Goal: Task Accomplishment & Management: Use online tool/utility

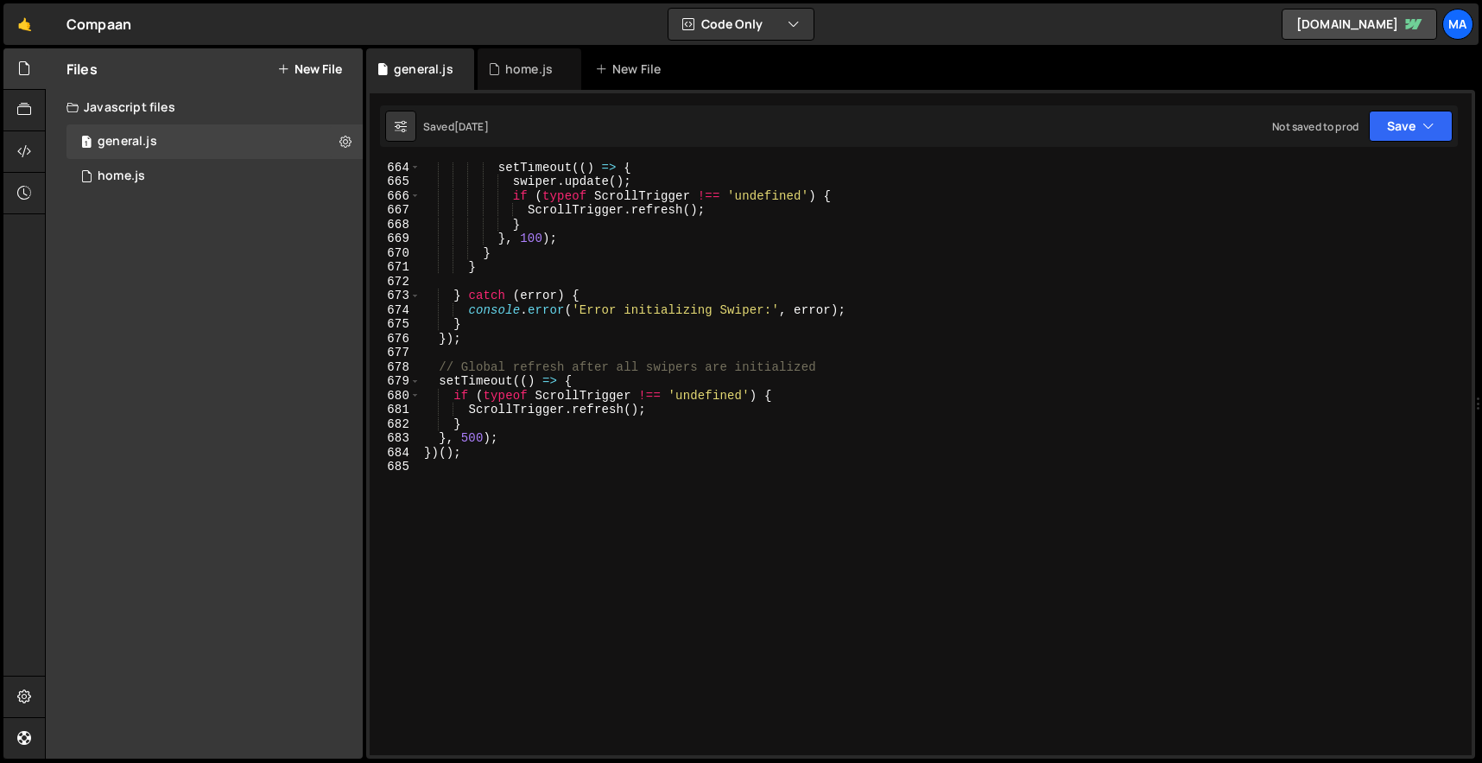
scroll to position [9445, 0]
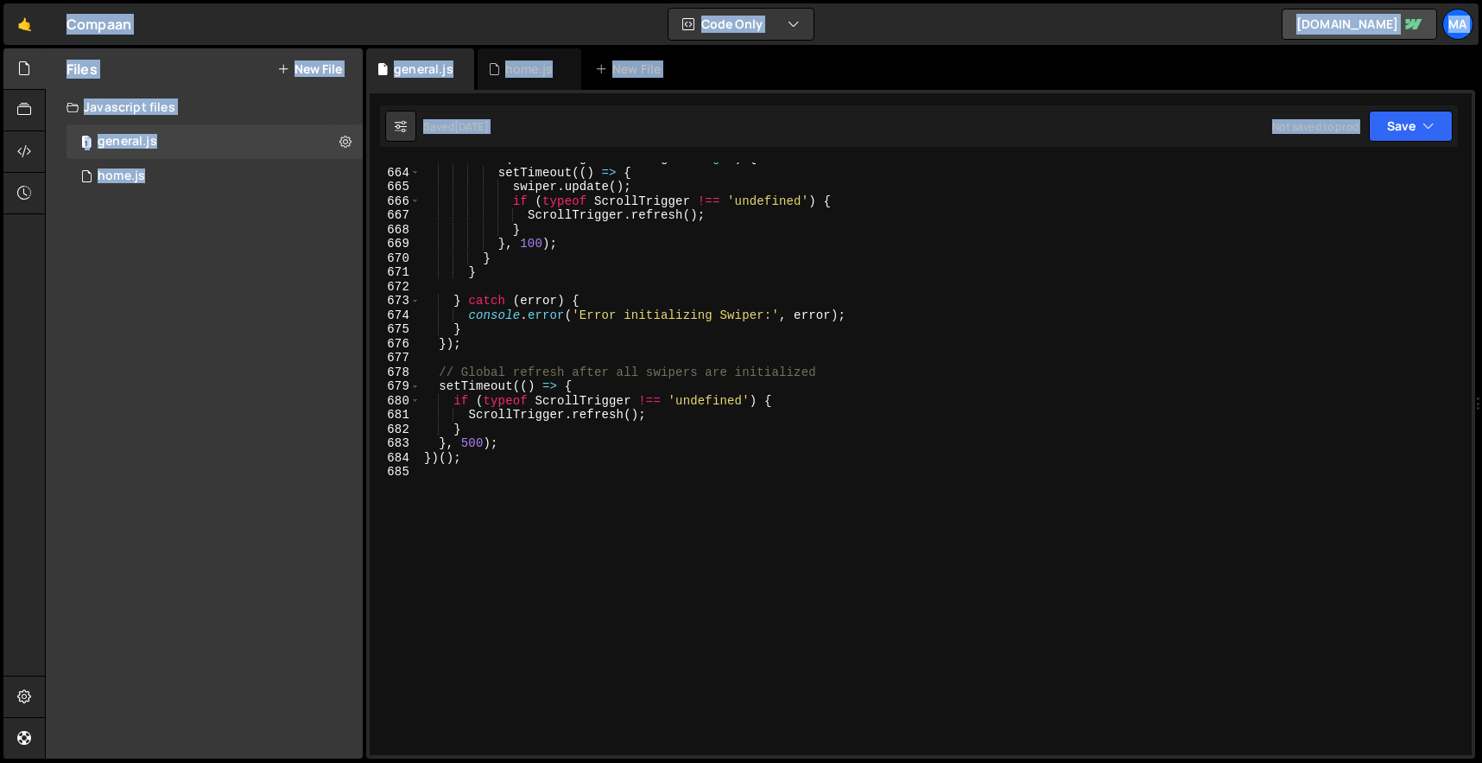
type textarea "// Global refresh after all swipers are initialized"
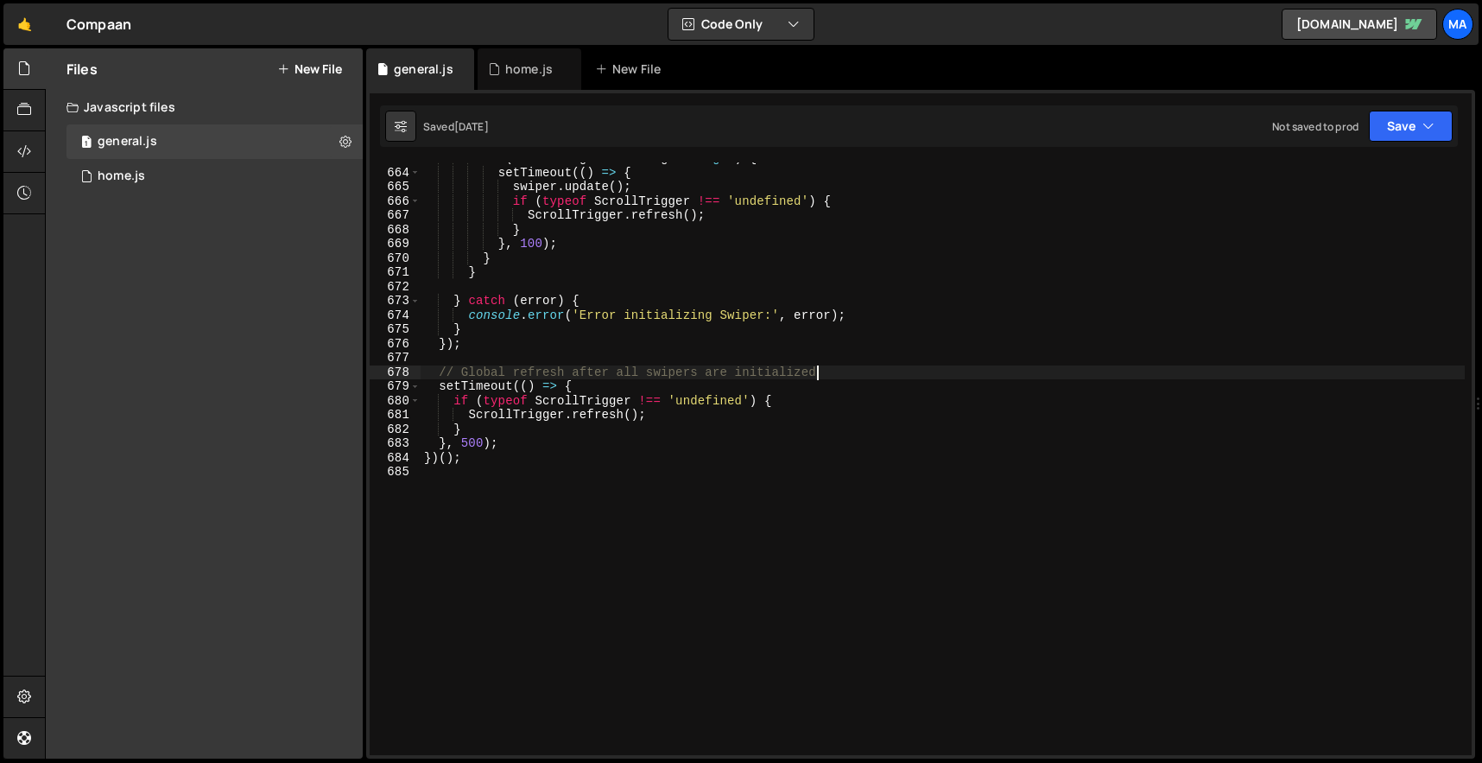
click at [829, 373] on div "if ( loadedImages === images . length ) { setTimeout (( ) => { swiper . update …" at bounding box center [943, 461] width 1044 height 621
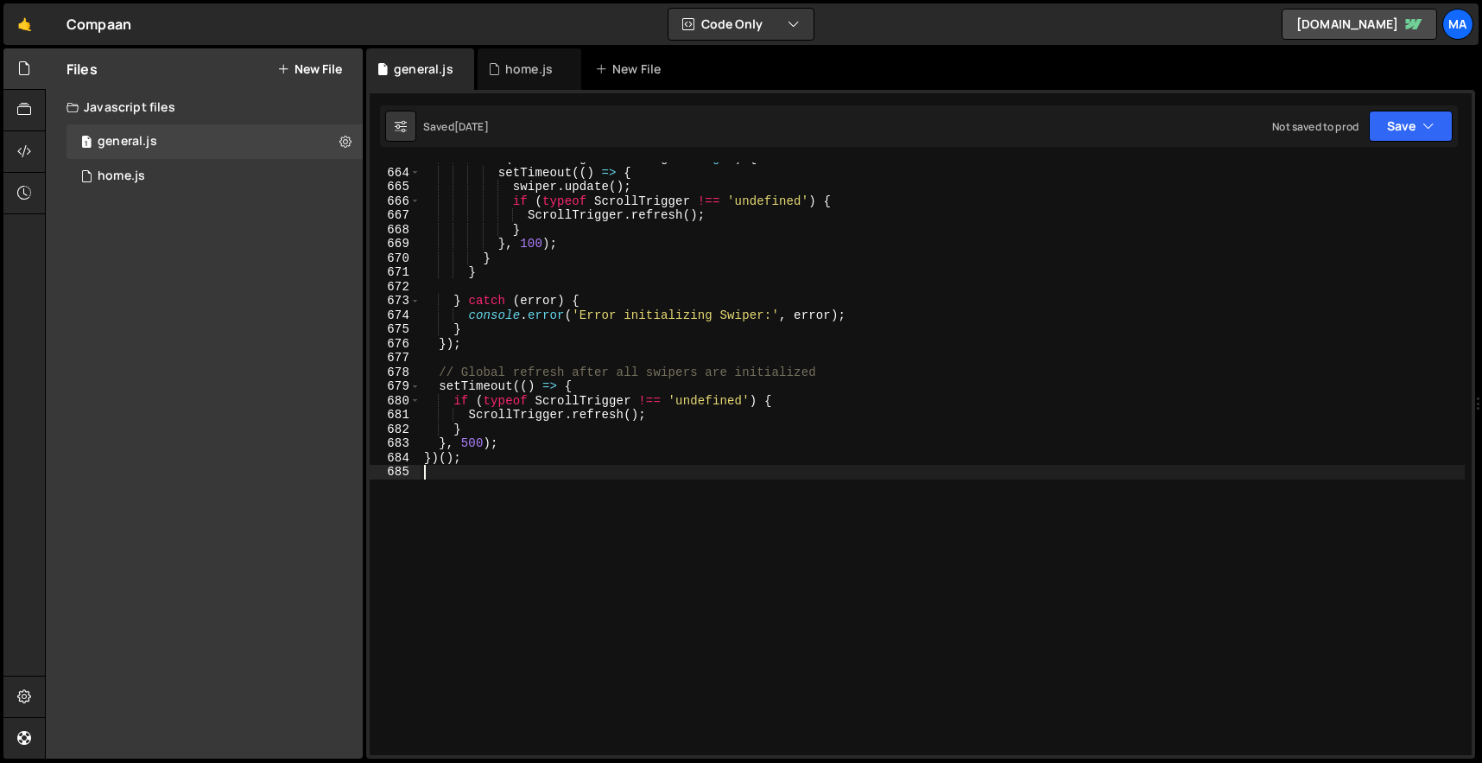
click at [594, 497] on div "if ( loadedImages === images . length ) { setTimeout (( ) => { swiper . update …" at bounding box center [943, 461] width 1044 height 621
type textarea "})();"
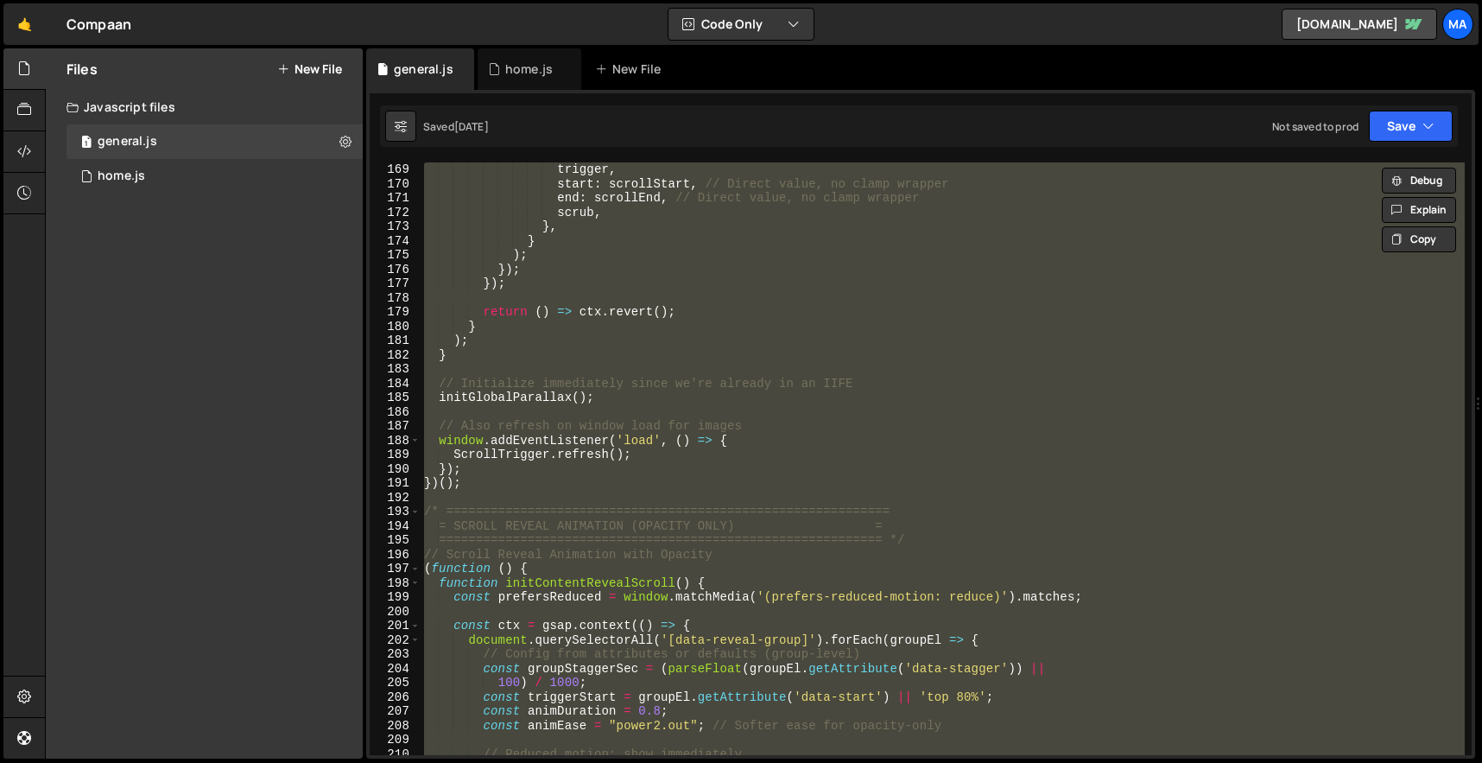
scroll to position [2469, 0]
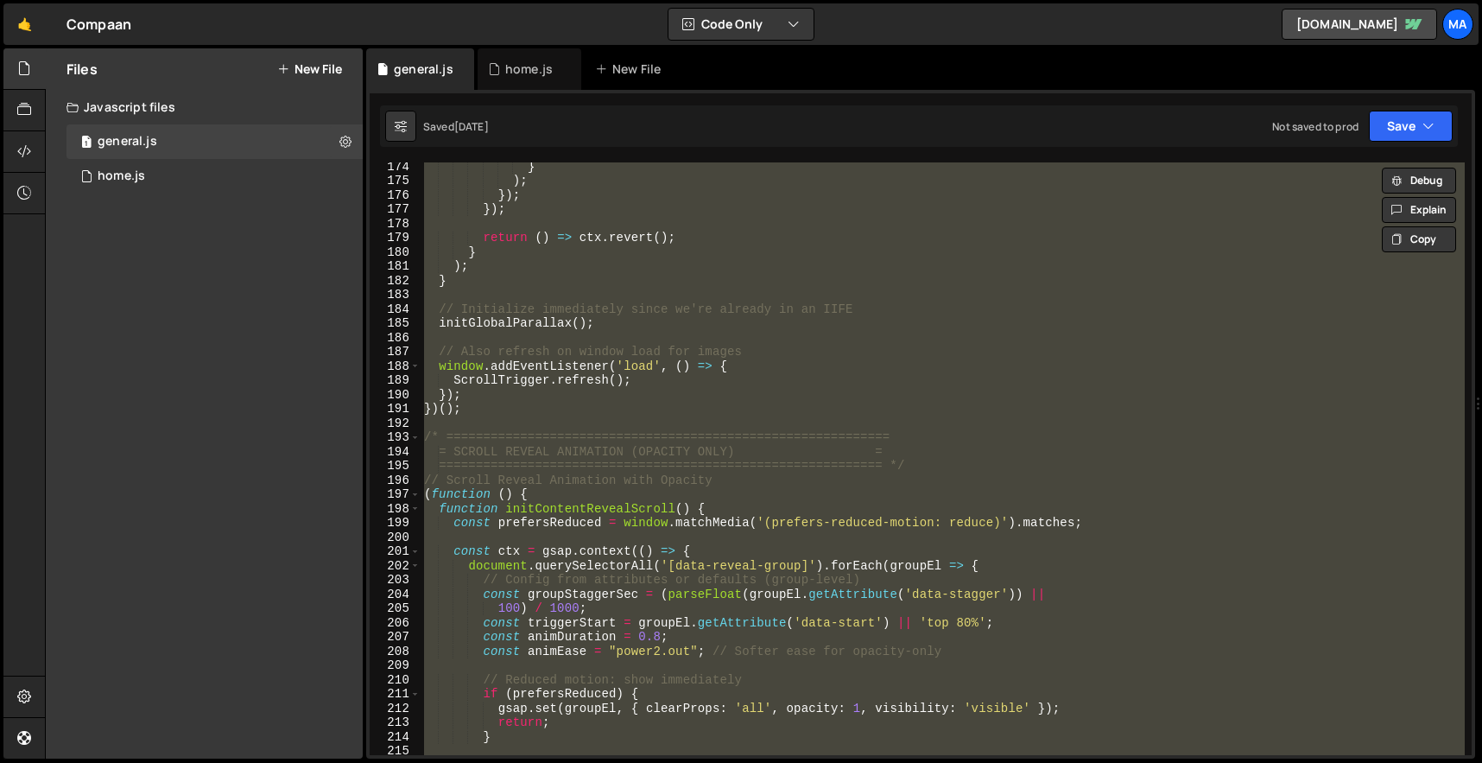
click at [599, 532] on div "} ) ; }) ; }) ; return ( ) => ctx . revert ( ) ; } ) ; } // Initialize immediat…" at bounding box center [943, 458] width 1044 height 593
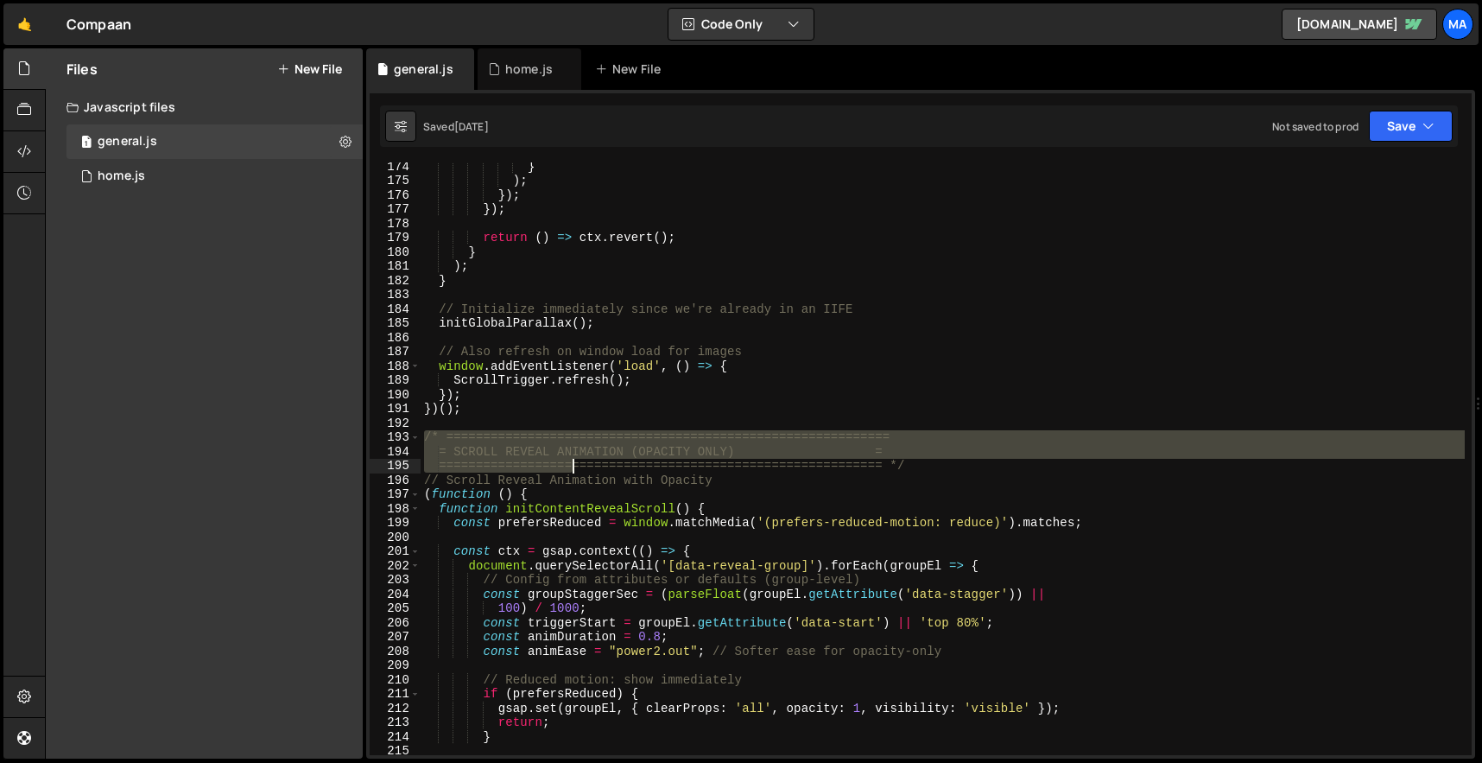
drag, startPoint x: 427, startPoint y: 436, endPoint x: 675, endPoint y: 536, distance: 267.8
click at [669, 526] on div "} ) ; }) ; }) ; return ( ) => ctx . revert ( ) ; } ) ; } // Initialize immediat…" at bounding box center [943, 469] width 1044 height 621
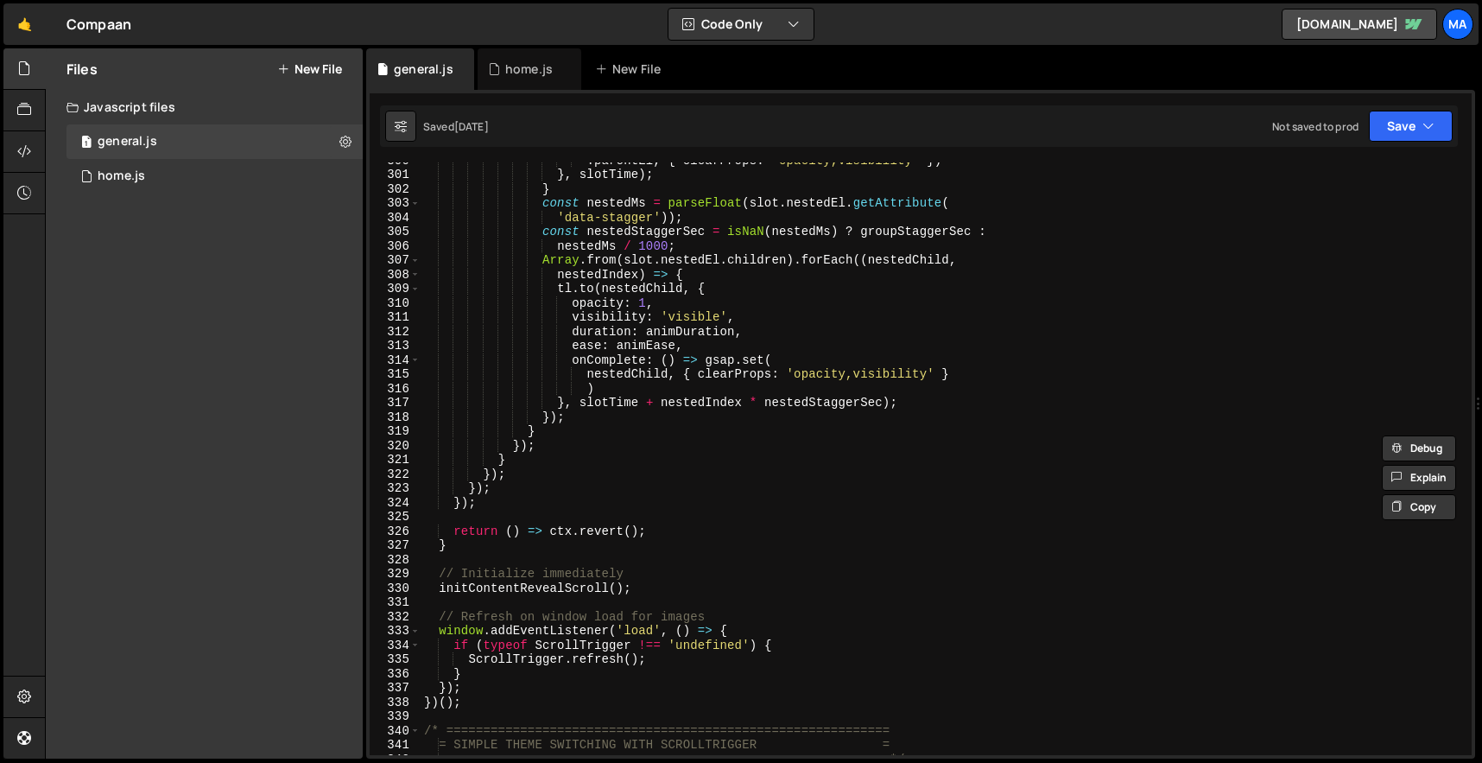
scroll to position [4270, 0]
click at [464, 704] on div ". parentEl , { clearProps : 'opacity,visibility' }) } , slotTime ) ; } const ne…" at bounding box center [943, 463] width 1044 height 621
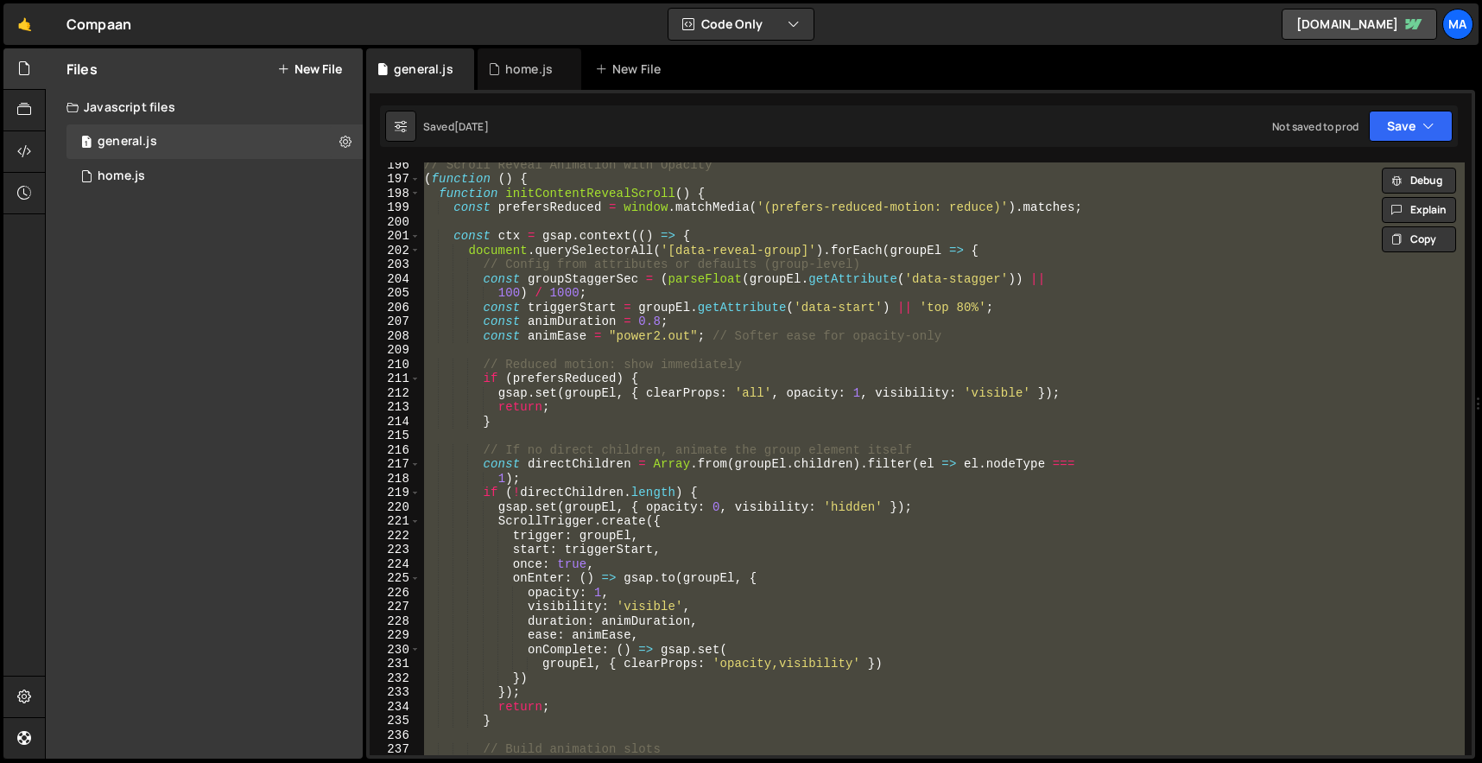
scroll to position [2784, 0]
click at [777, 499] on div "// Scroll Reveal Animation with Opacity ( function ( ) { function initContentRe…" at bounding box center [943, 458] width 1044 height 593
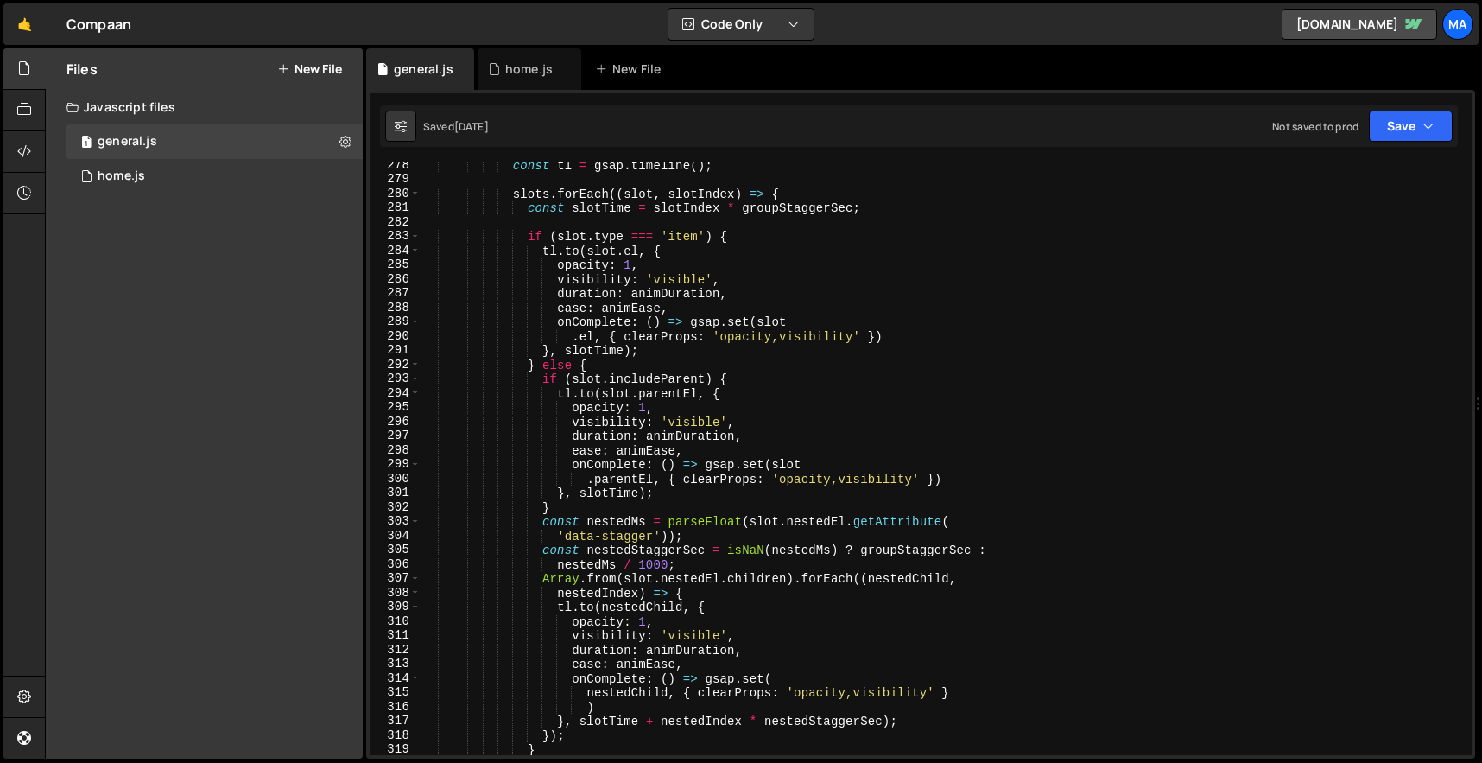
scroll to position [4353, 0]
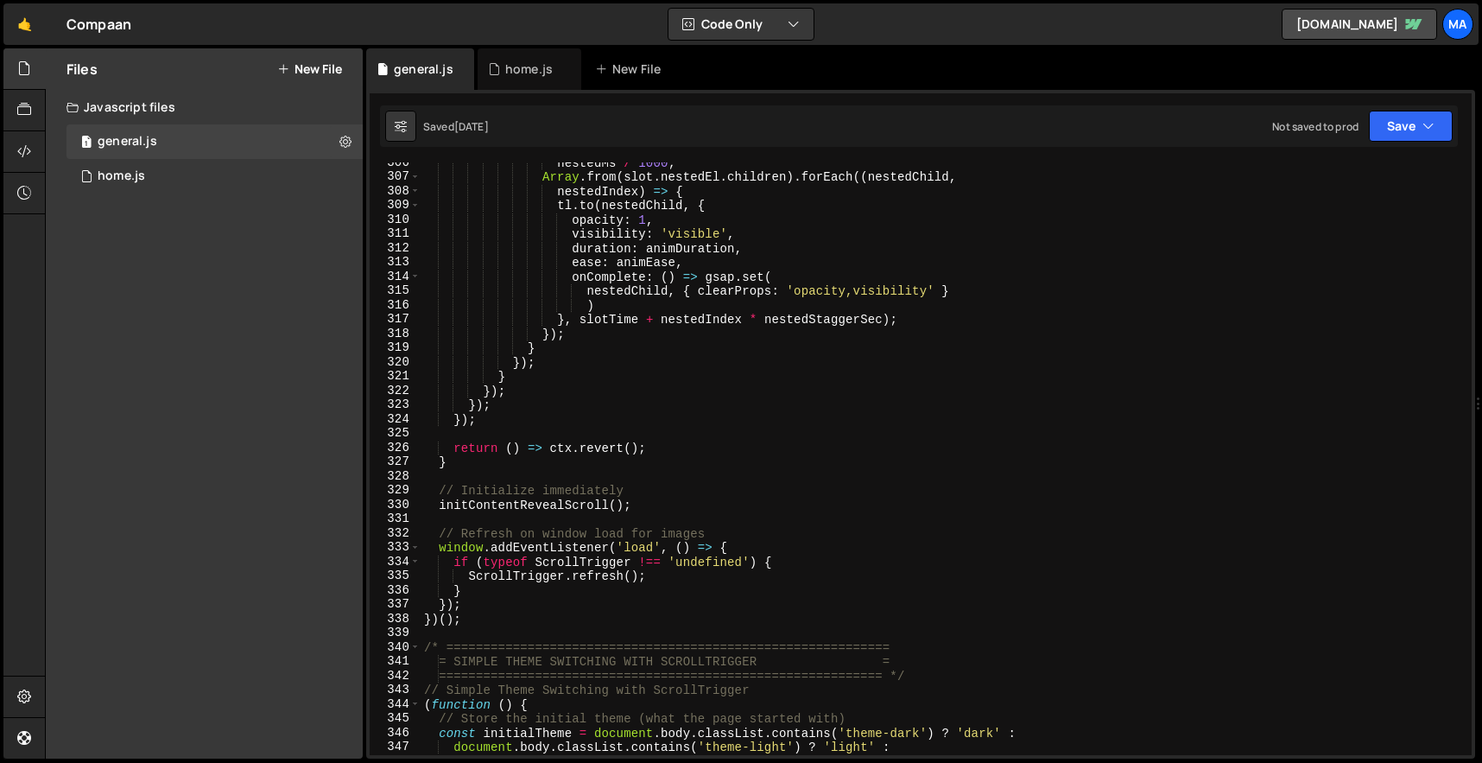
click at [584, 618] on div "nestedMs / 1000 ; Array . from ( slot . nestedEl . children ) . forEach (( nest…" at bounding box center [943, 465] width 1044 height 621
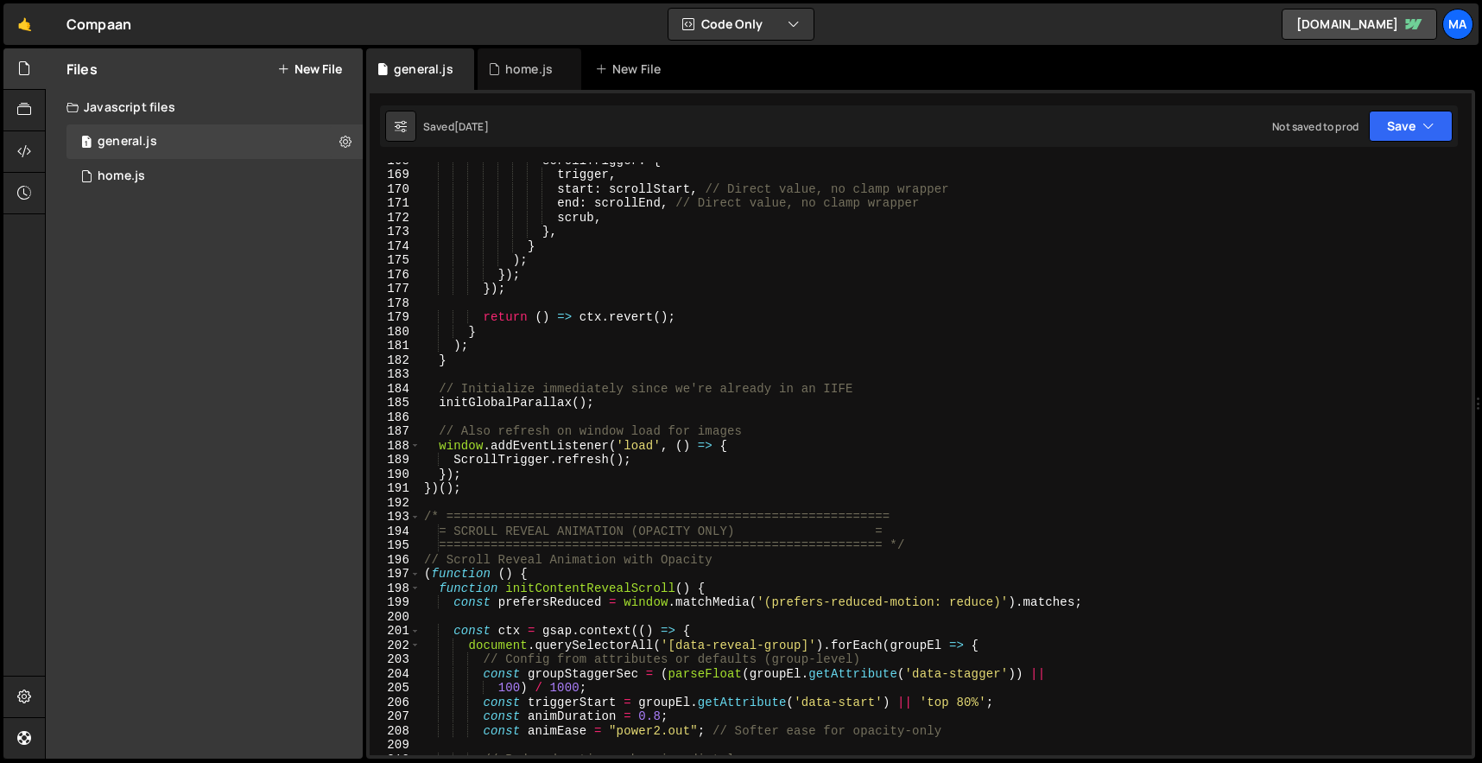
scroll to position [2389, 0]
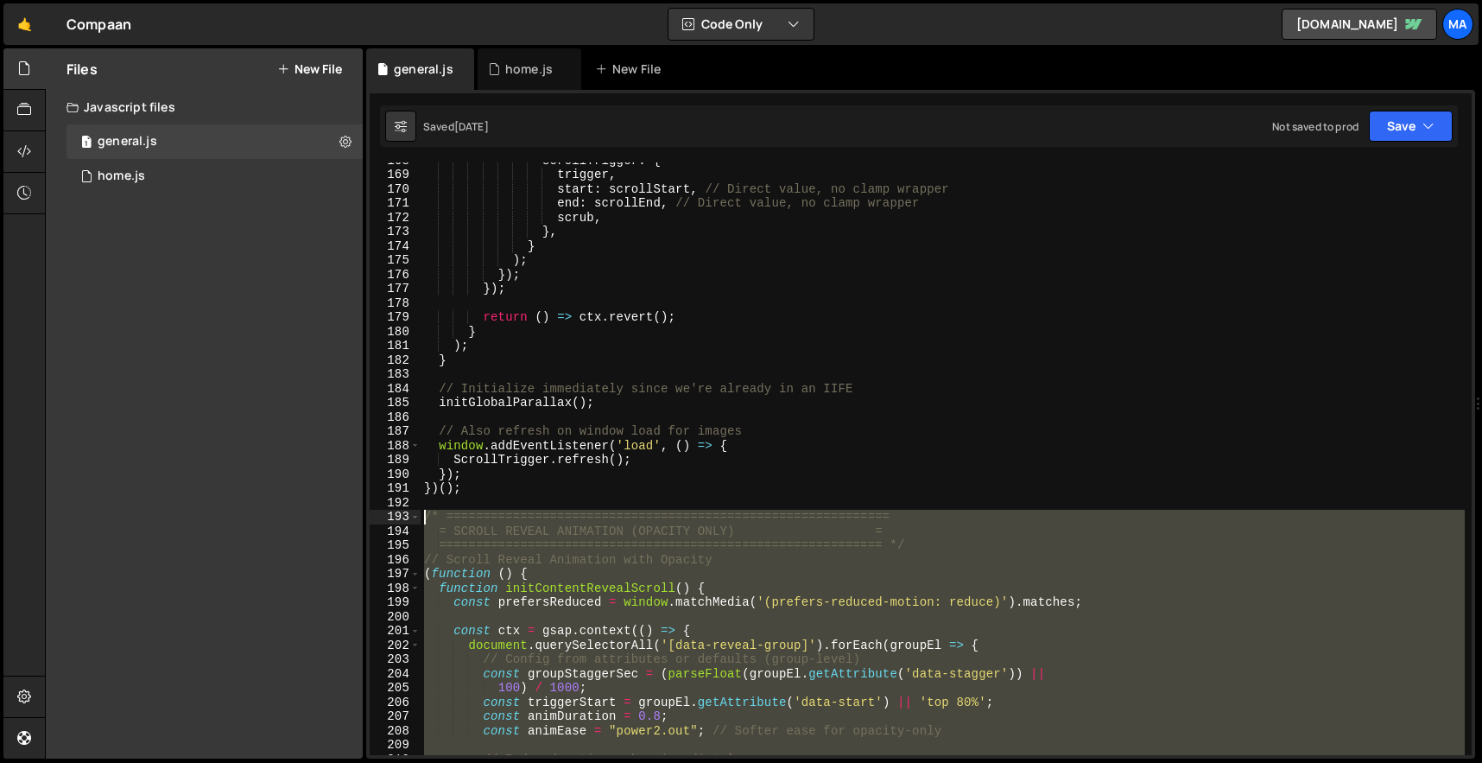
click at [426, 515] on div "scrollTrigger : { trigger , start : scrollStart , // Direct value, no clamp wra…" at bounding box center [943, 463] width 1044 height 621
paste textarea "})();"
type textarea "})();"
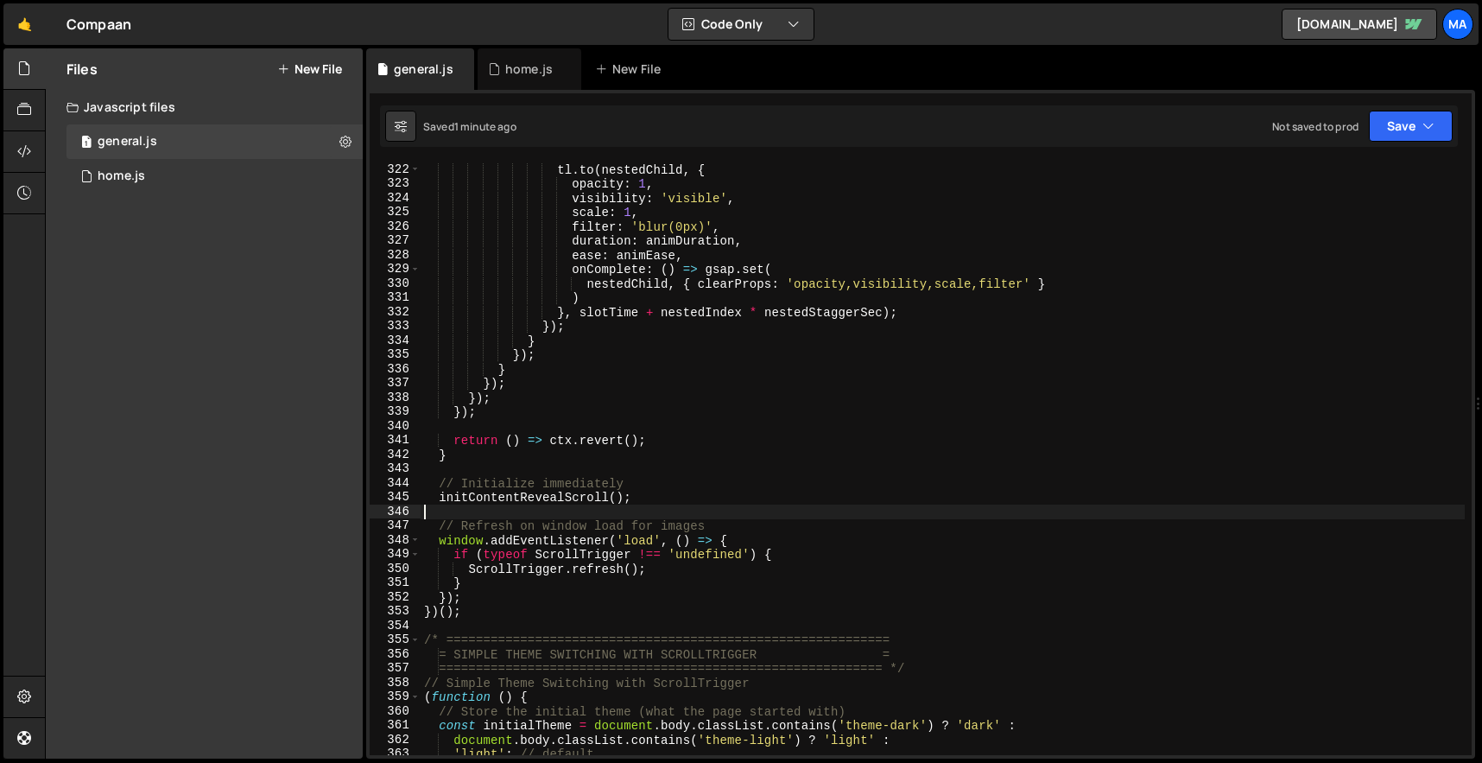
scroll to position [4585, 0]
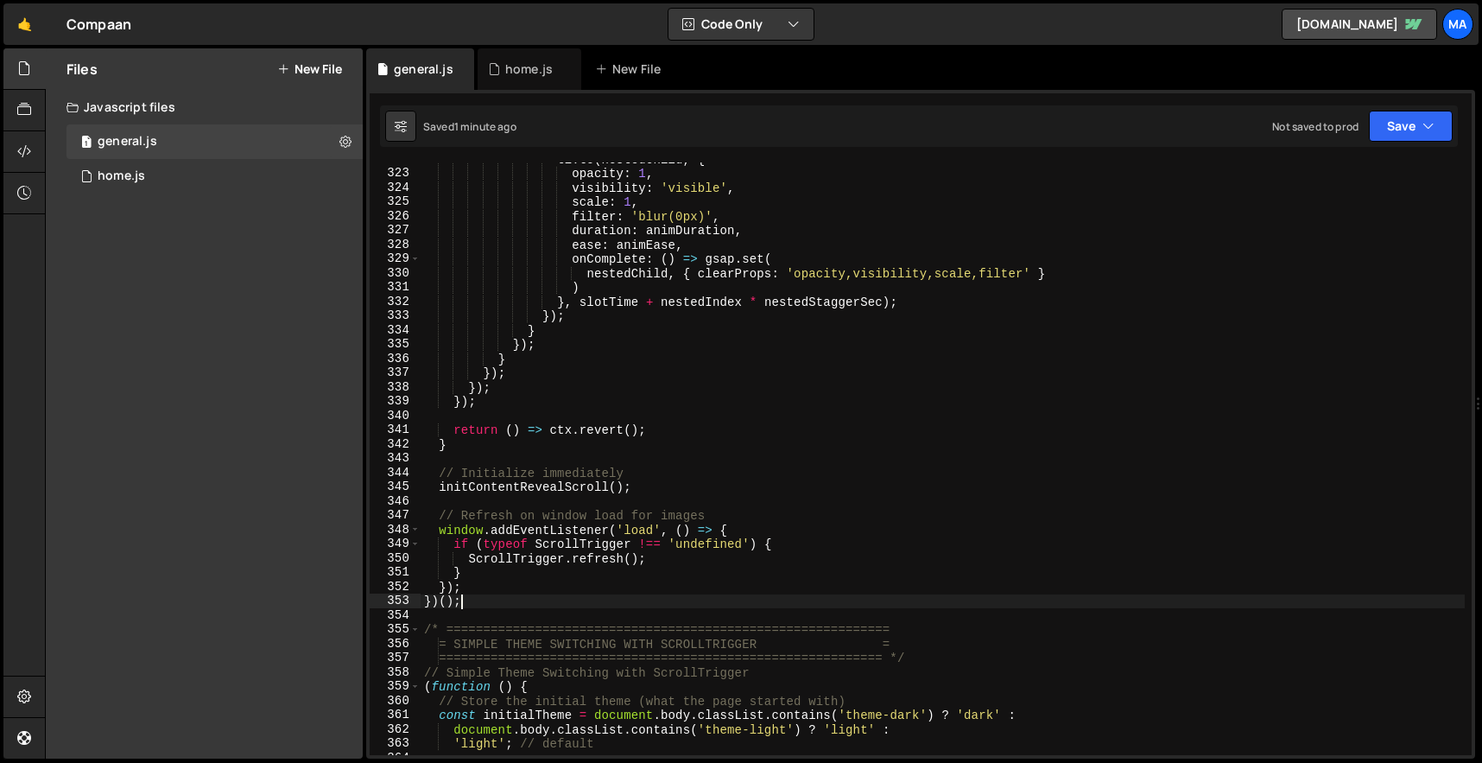
drag, startPoint x: 485, startPoint y: 602, endPoint x: 485, endPoint y: 495, distance: 107.1
click at [485, 550] on div "tl . to ( nestedChild , { opacity : 1 , visibility : 'visible' , scale : 1 , fi…" at bounding box center [943, 462] width 1044 height 621
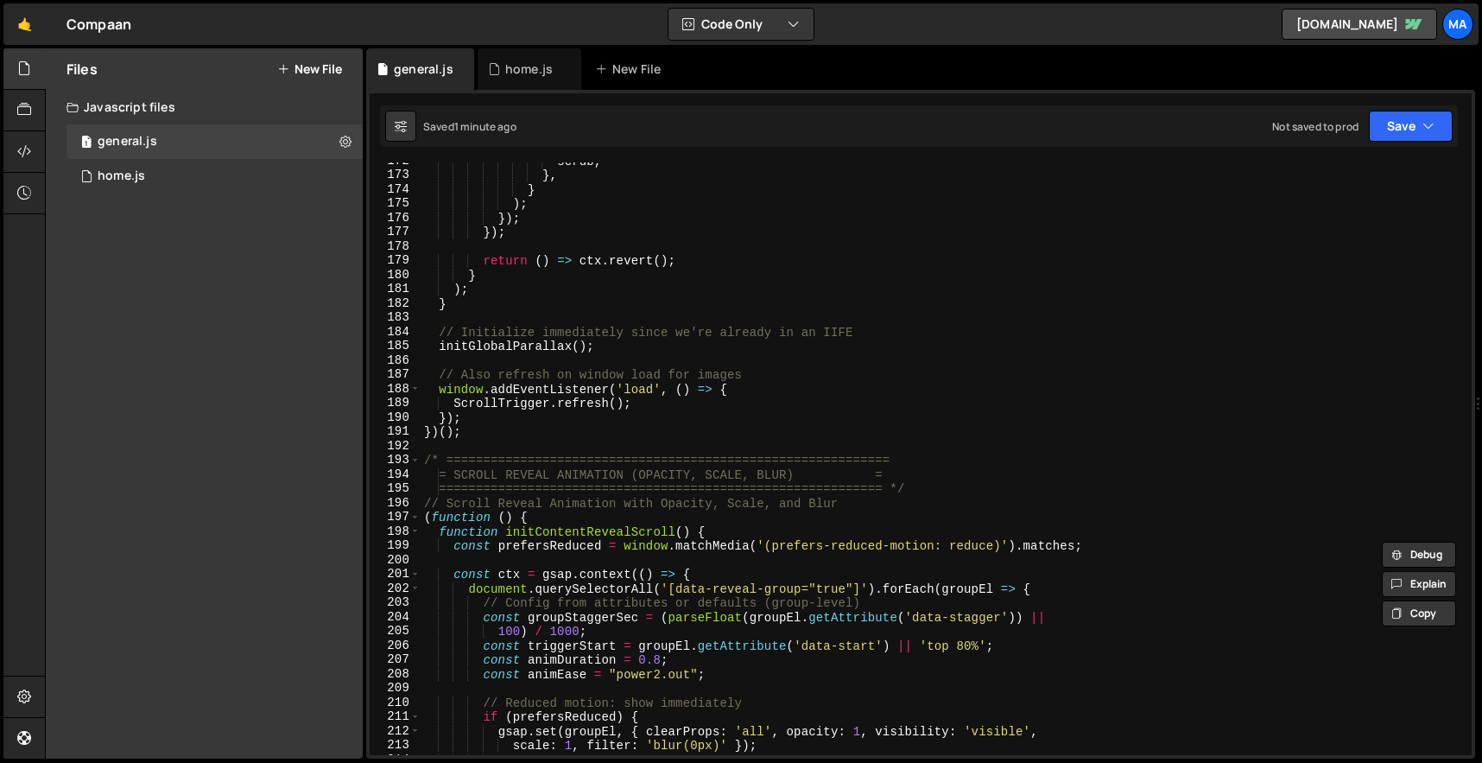
scroll to position [2568, 0]
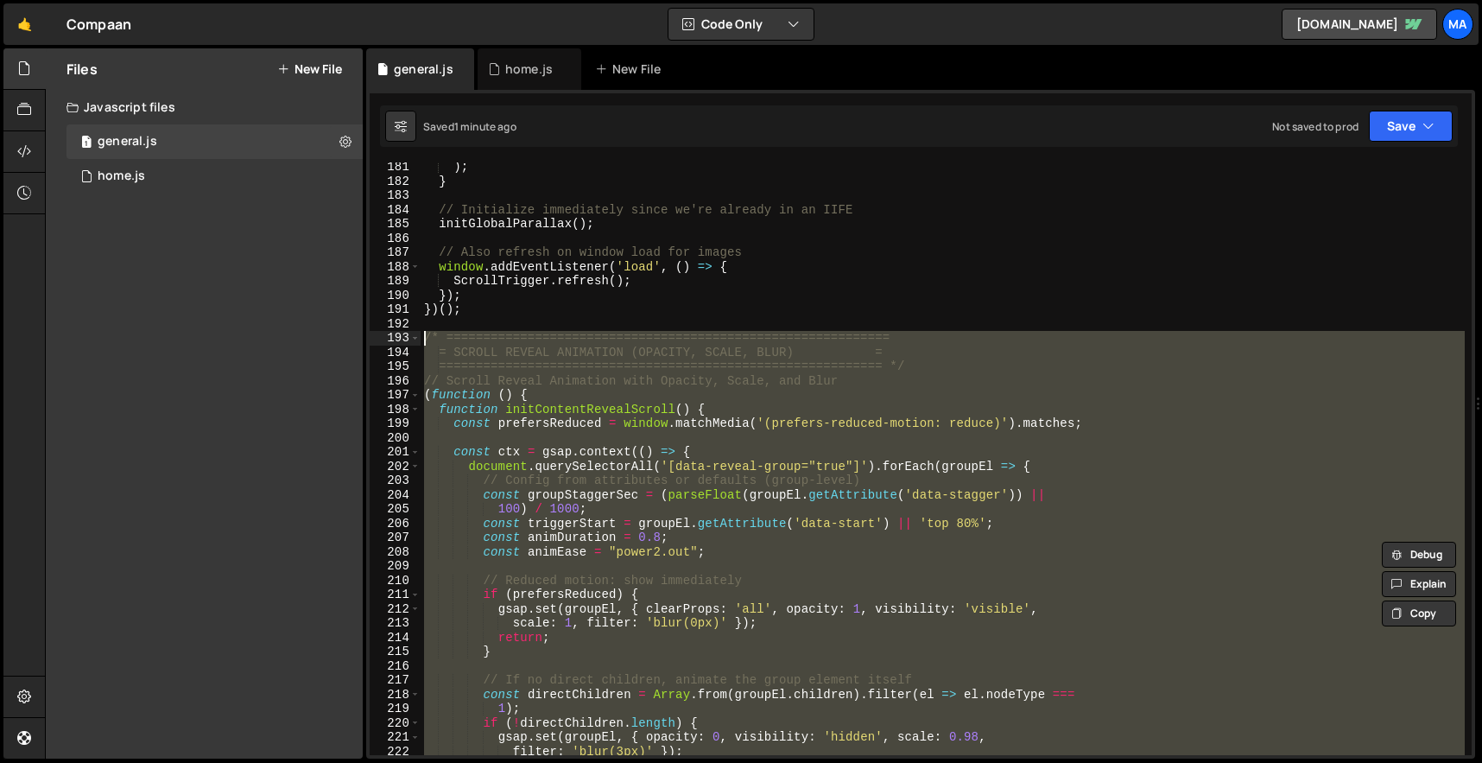
click at [425, 338] on div ") ; } // Initialize immediately since we're already in an IIFE initGlobalParall…" at bounding box center [943, 470] width 1044 height 621
paste textarea "})();"
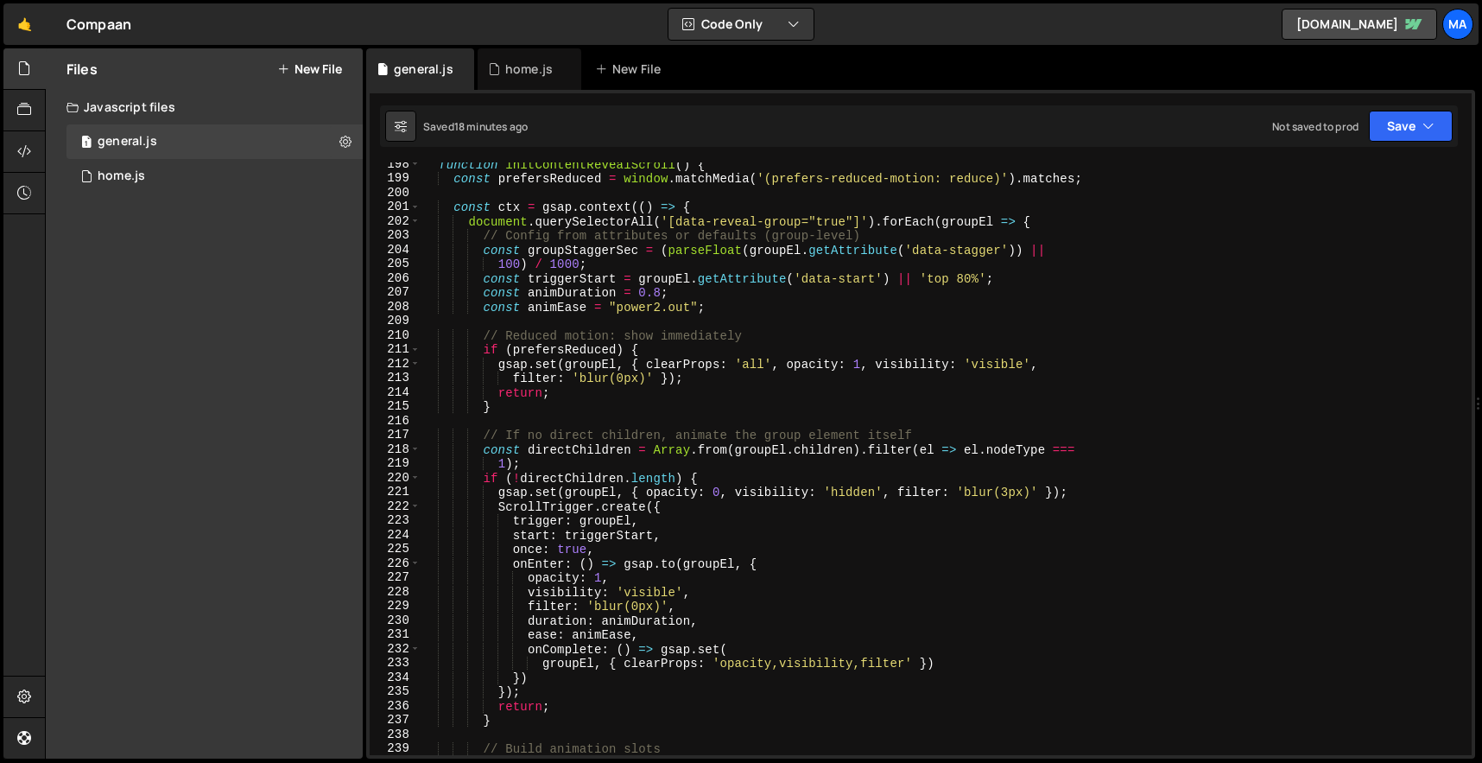
scroll to position [2879, 0]
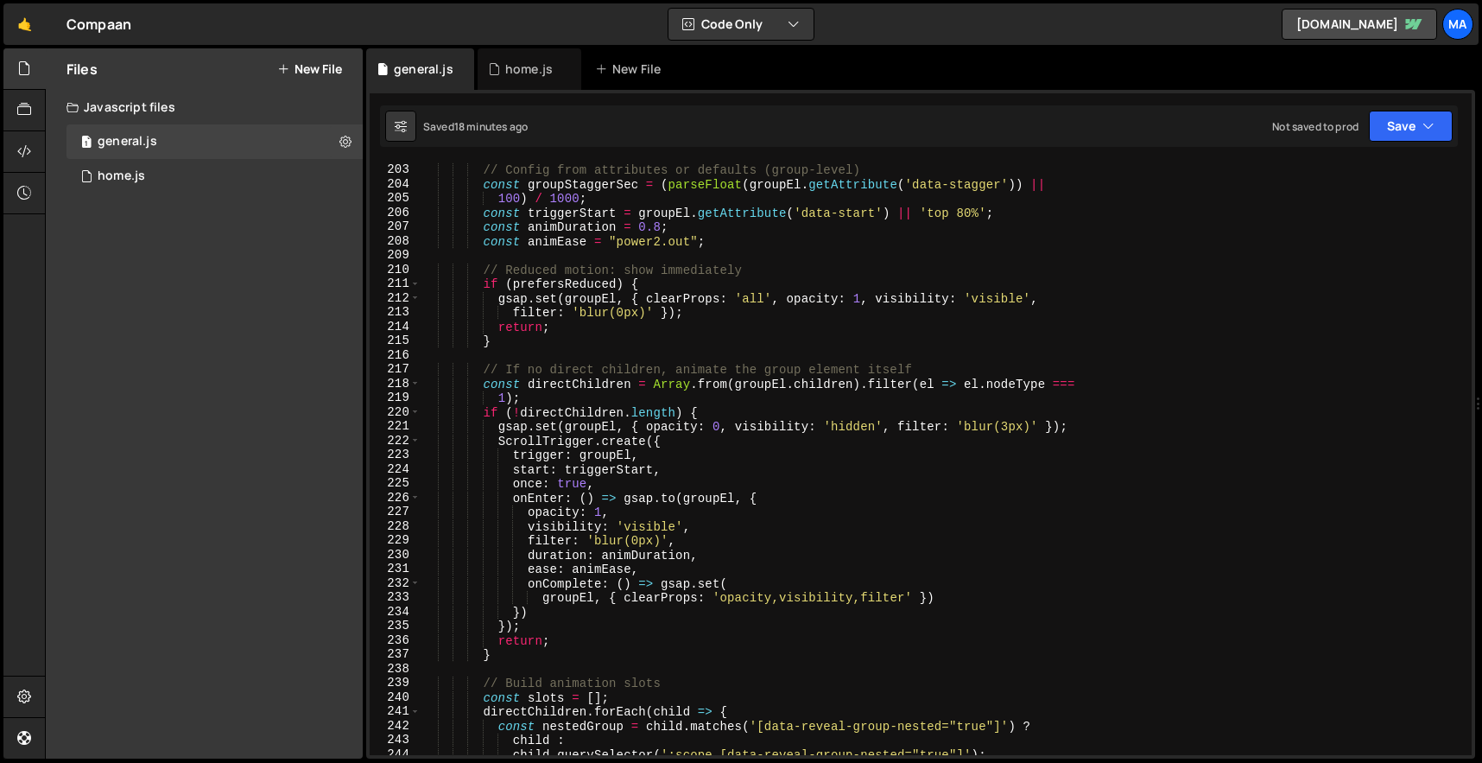
click at [629, 551] on div "document . querySelectorAll ( '[data-reveal-group="true"]' ) . forEach ( groupE…" at bounding box center [943, 459] width 1044 height 621
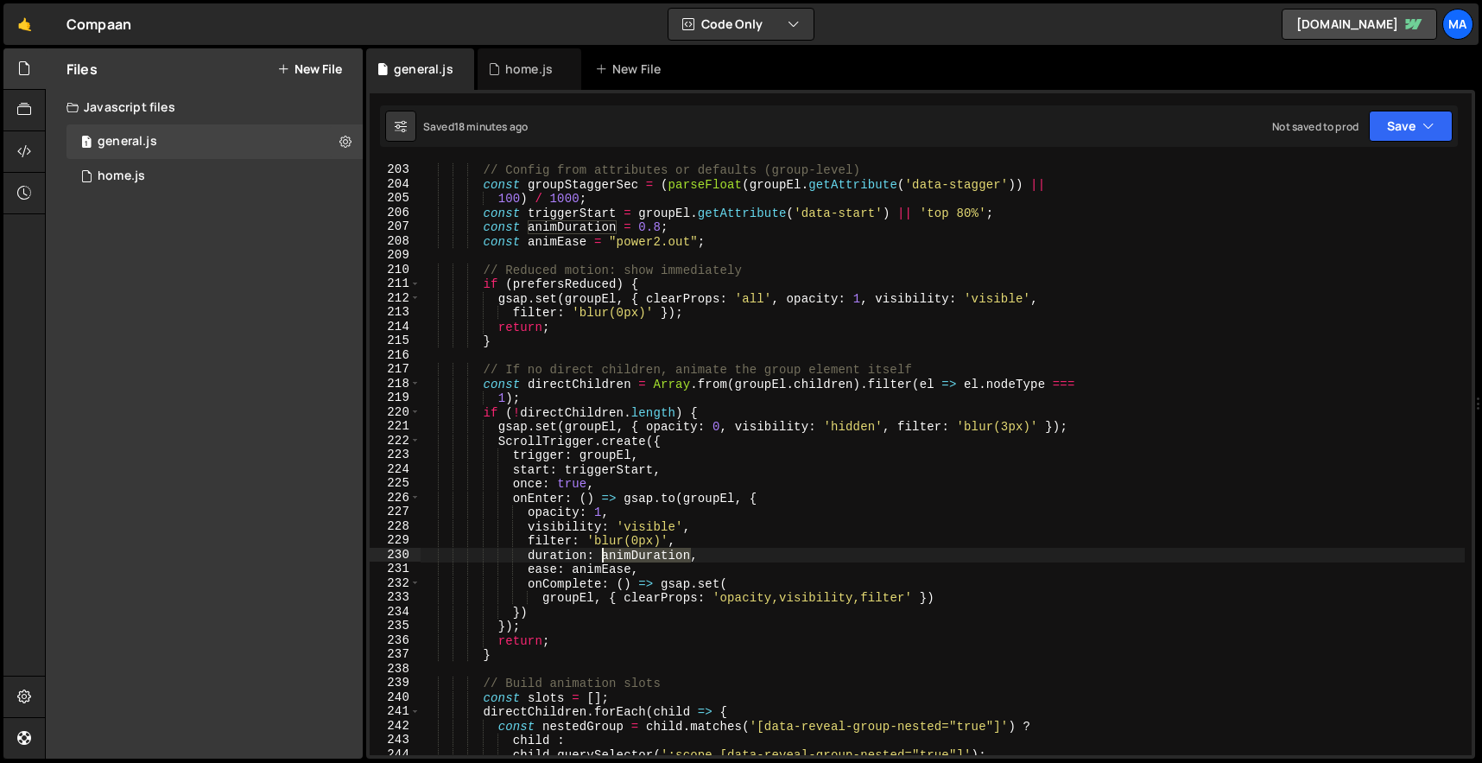
click at [629, 551] on div "document . querySelectorAll ( '[data-reveal-group="true"]' ) . forEach ( groupE…" at bounding box center [943, 459] width 1044 height 621
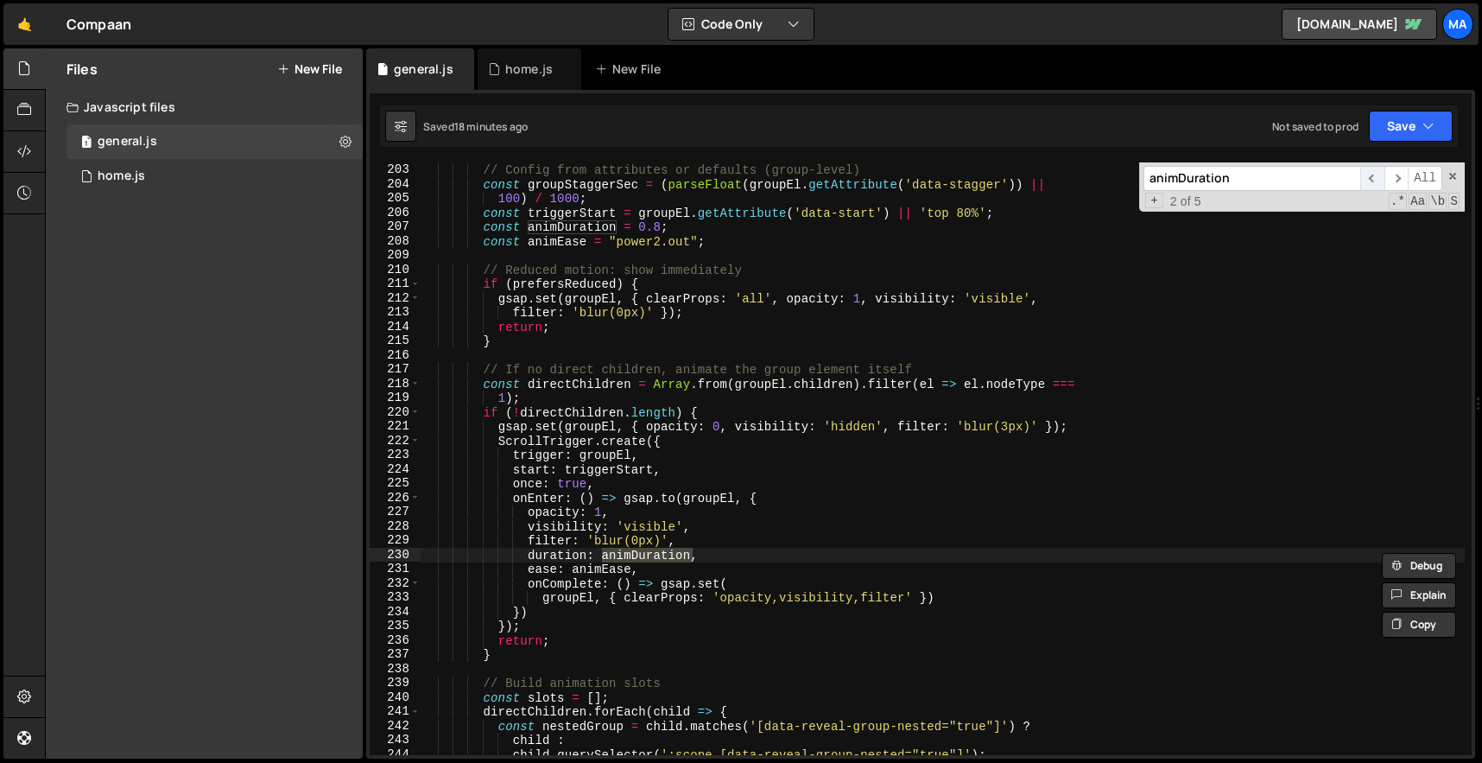
click at [1375, 180] on span "​" at bounding box center [1372, 178] width 24 height 25
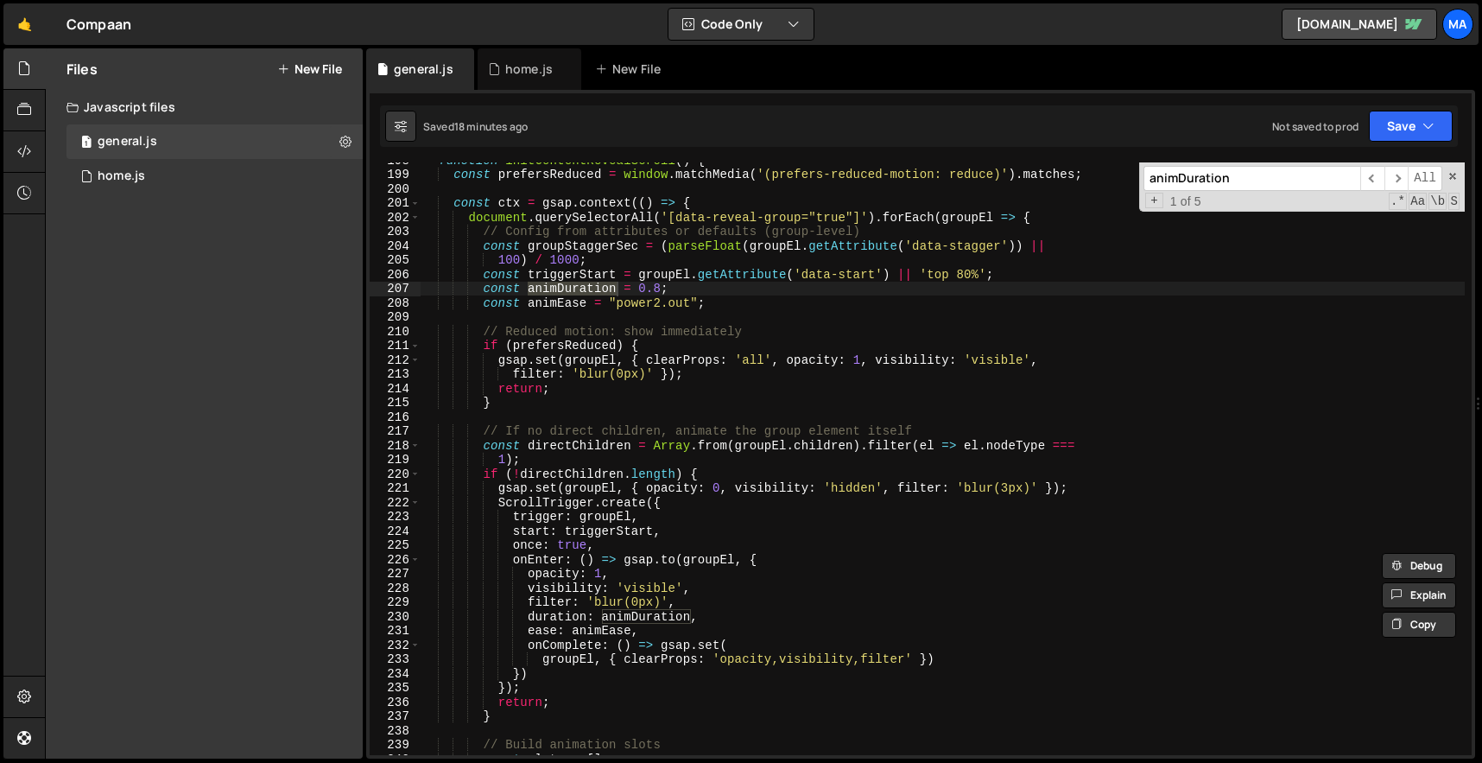
scroll to position [2817, 0]
click at [658, 285] on div "function initContentRevealScroll ( ) { const prefersReduced = window . matchMed…" at bounding box center [943, 463] width 1044 height 621
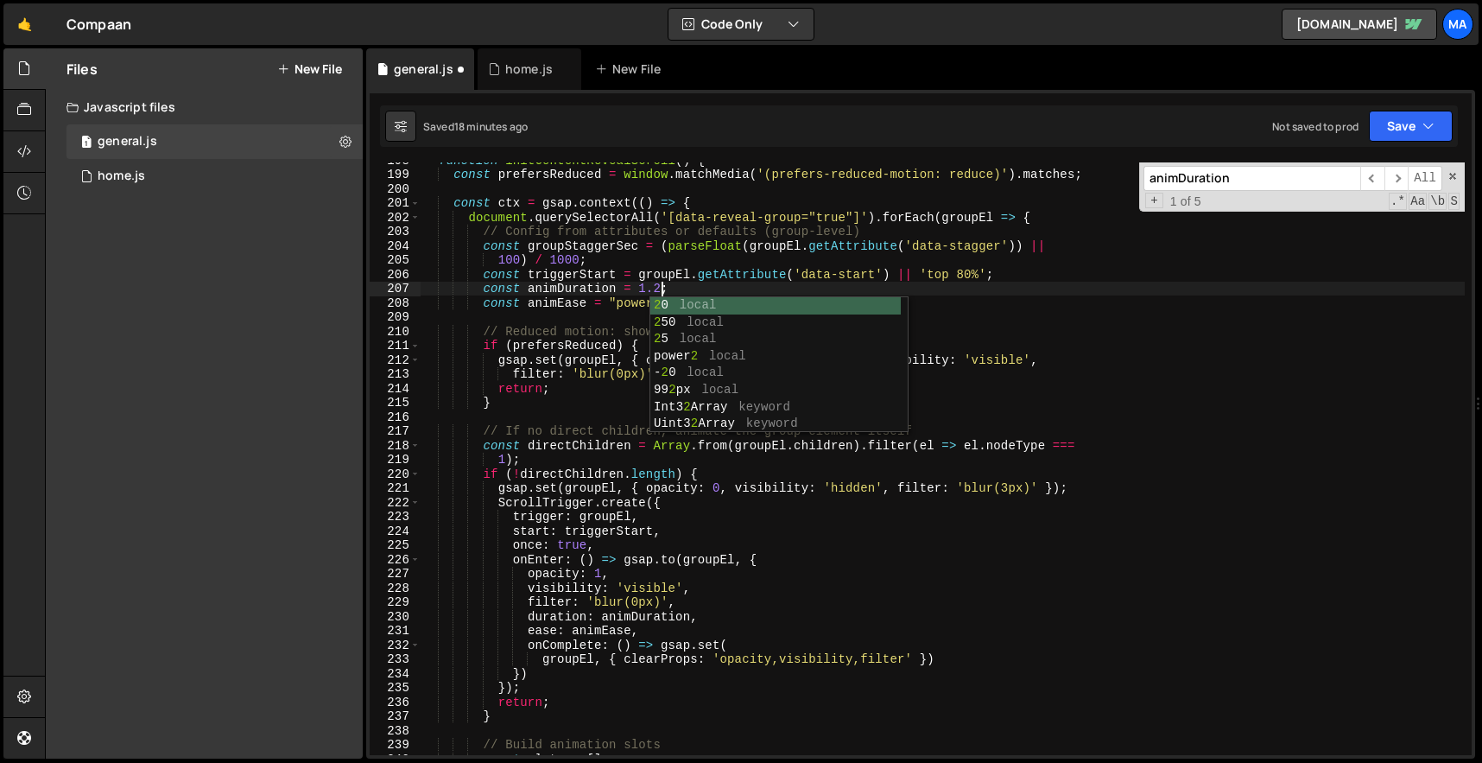
scroll to position [0, 16]
click at [745, 271] on div "function initContentRevealScroll ( ) { const prefersReduced = window . matchMed…" at bounding box center [943, 463] width 1044 height 621
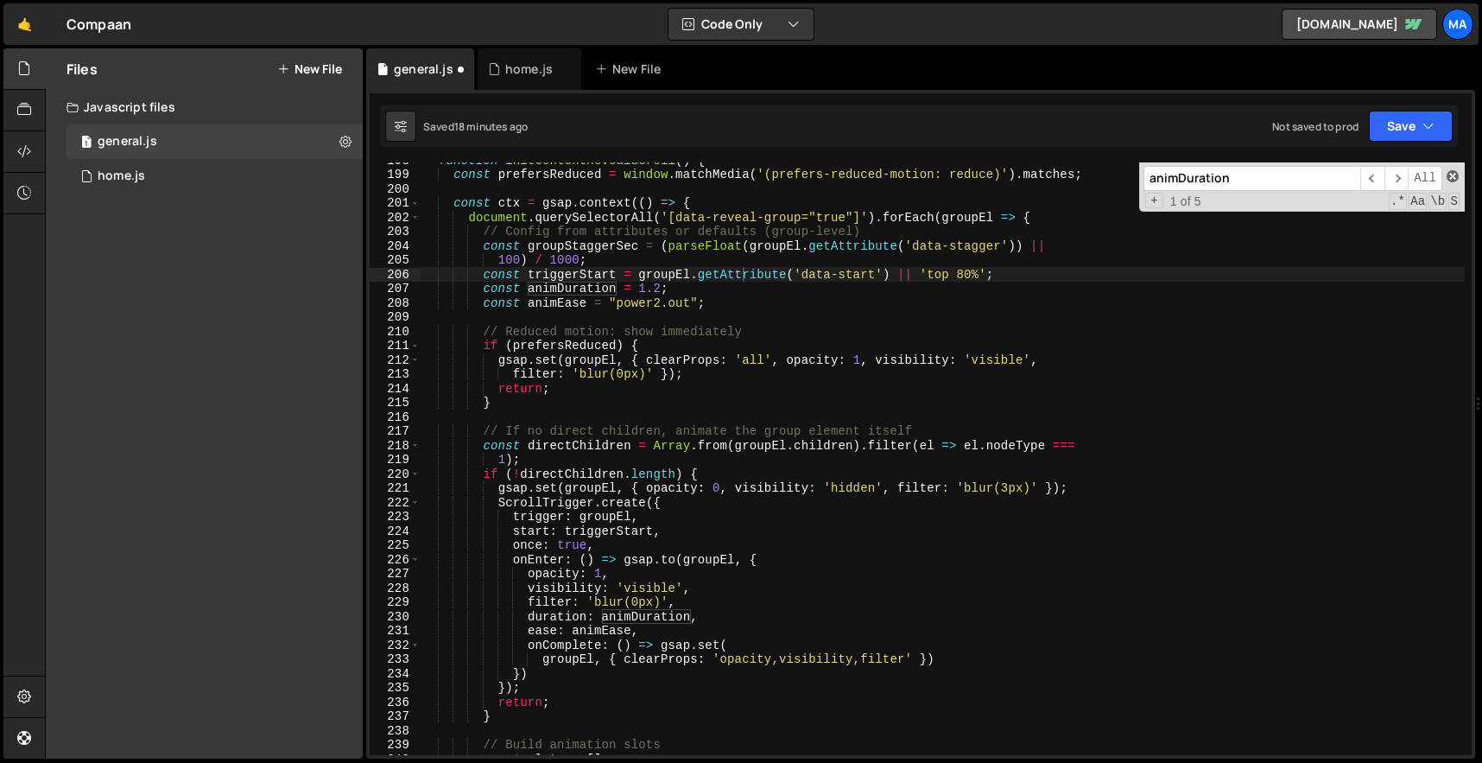
click at [1455, 176] on span at bounding box center [1453, 176] width 12 height 12
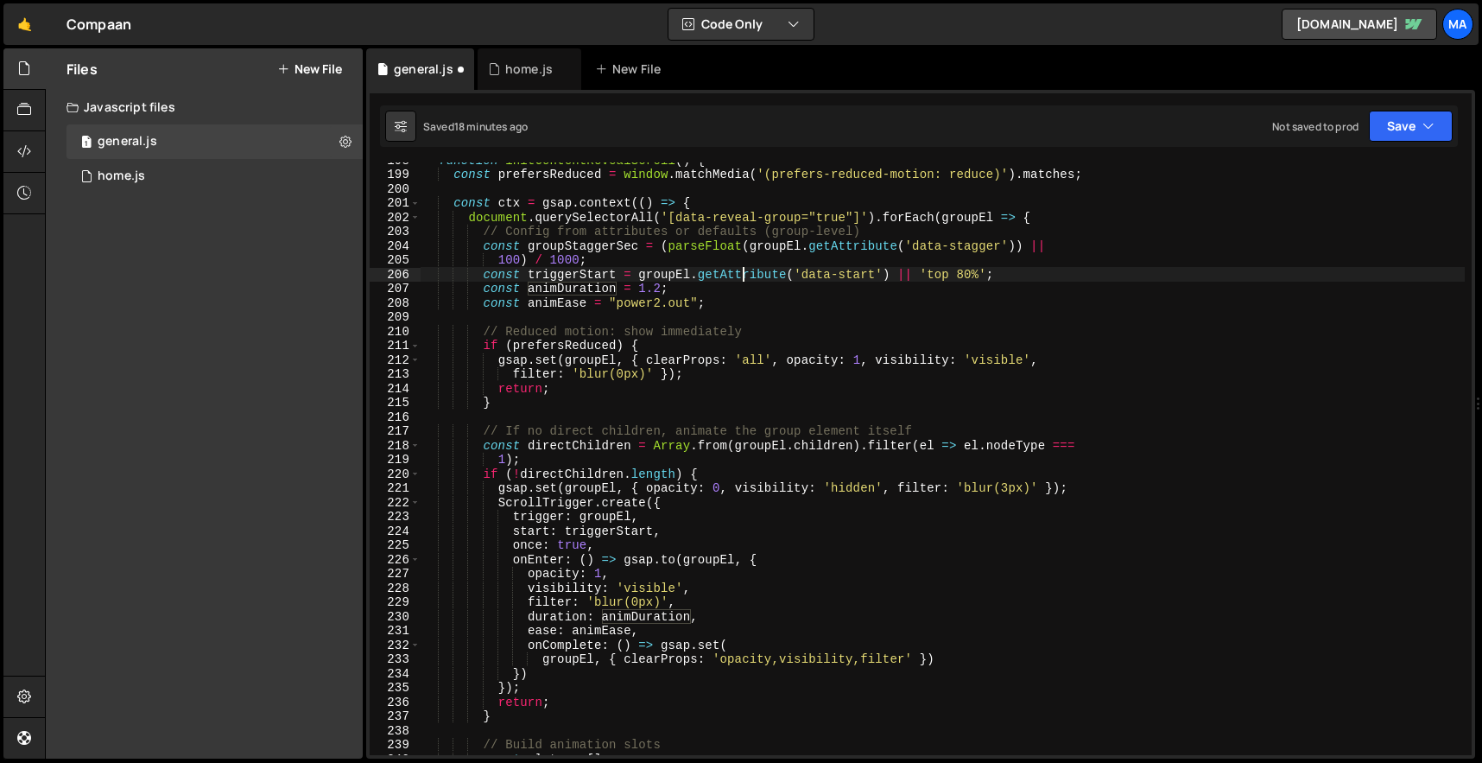
click at [720, 298] on div "function initContentRevealScroll ( ) { const prefersReduced = window . matchMed…" at bounding box center [943, 463] width 1044 height 621
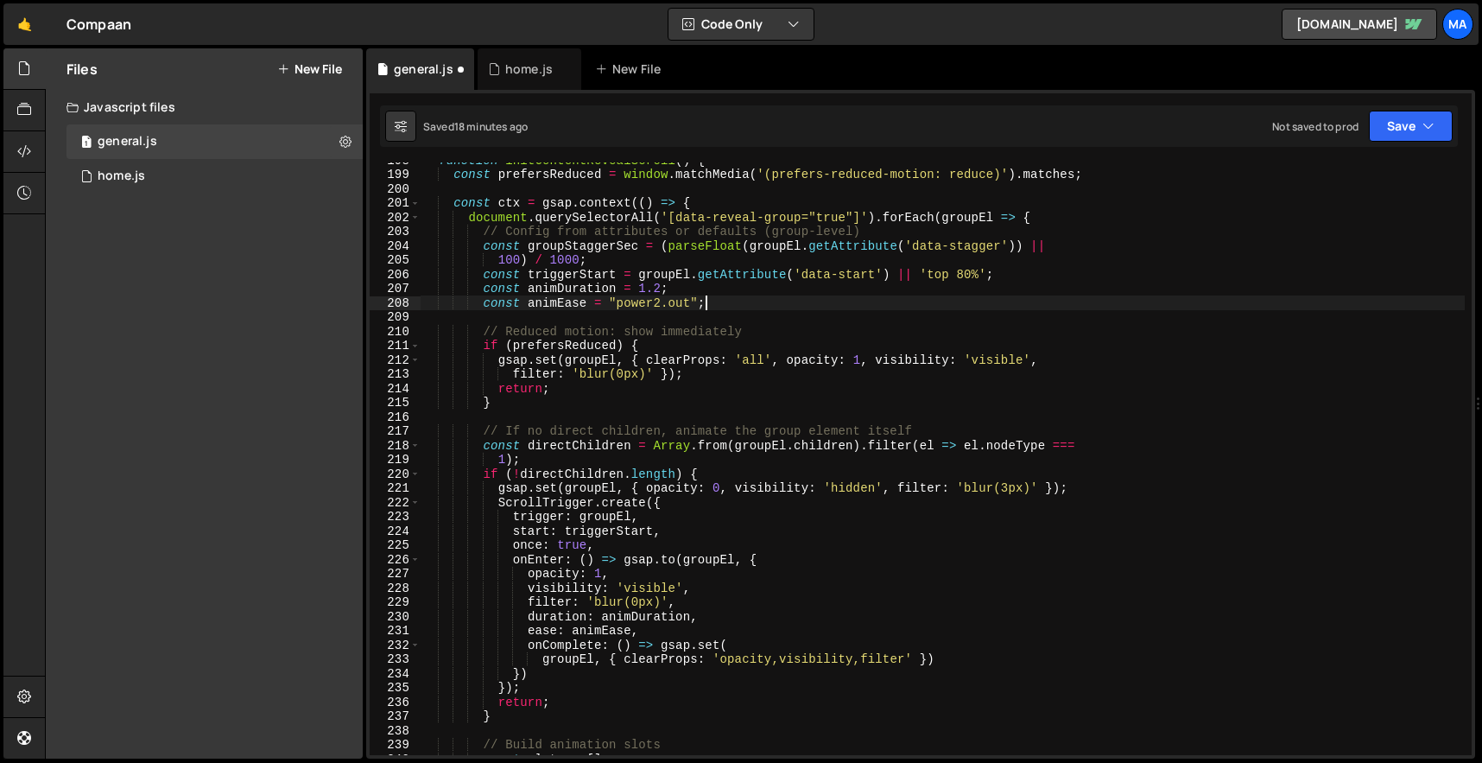
click at [725, 284] on div "function initContentRevealScroll ( ) { const prefersReduced = window . matchMed…" at bounding box center [943, 463] width 1044 height 621
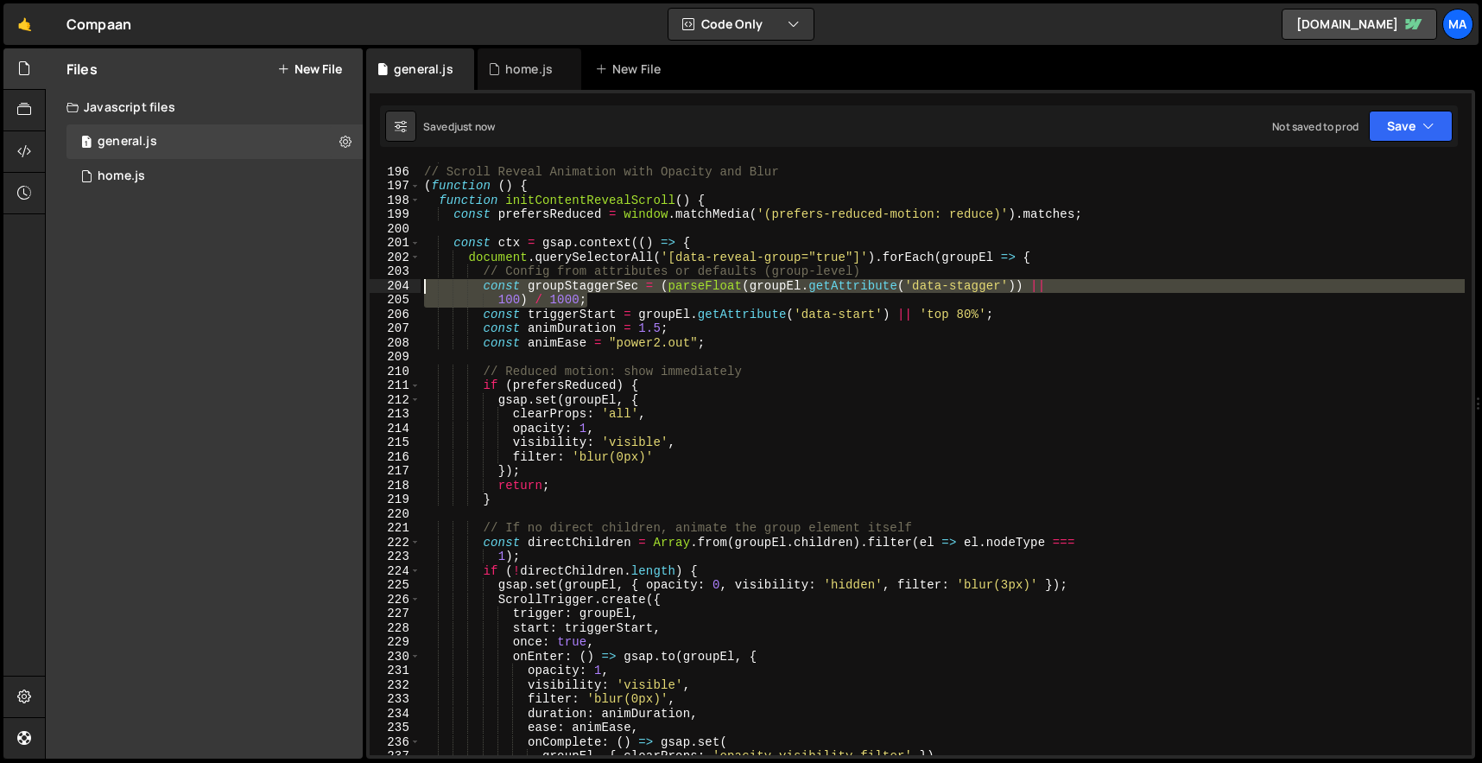
drag, startPoint x: 597, startPoint y: 297, endPoint x: 403, endPoint y: 291, distance: 193.6
click at [403, 291] on div "const animDuration = 1.5; 195 196 197 198 199 200 201 202 203 204 205 206 207 2…" at bounding box center [921, 458] width 1102 height 593
click at [513, 295] on div "============================================================ */ // Scroll Revea…" at bounding box center [943, 458] width 1044 height 593
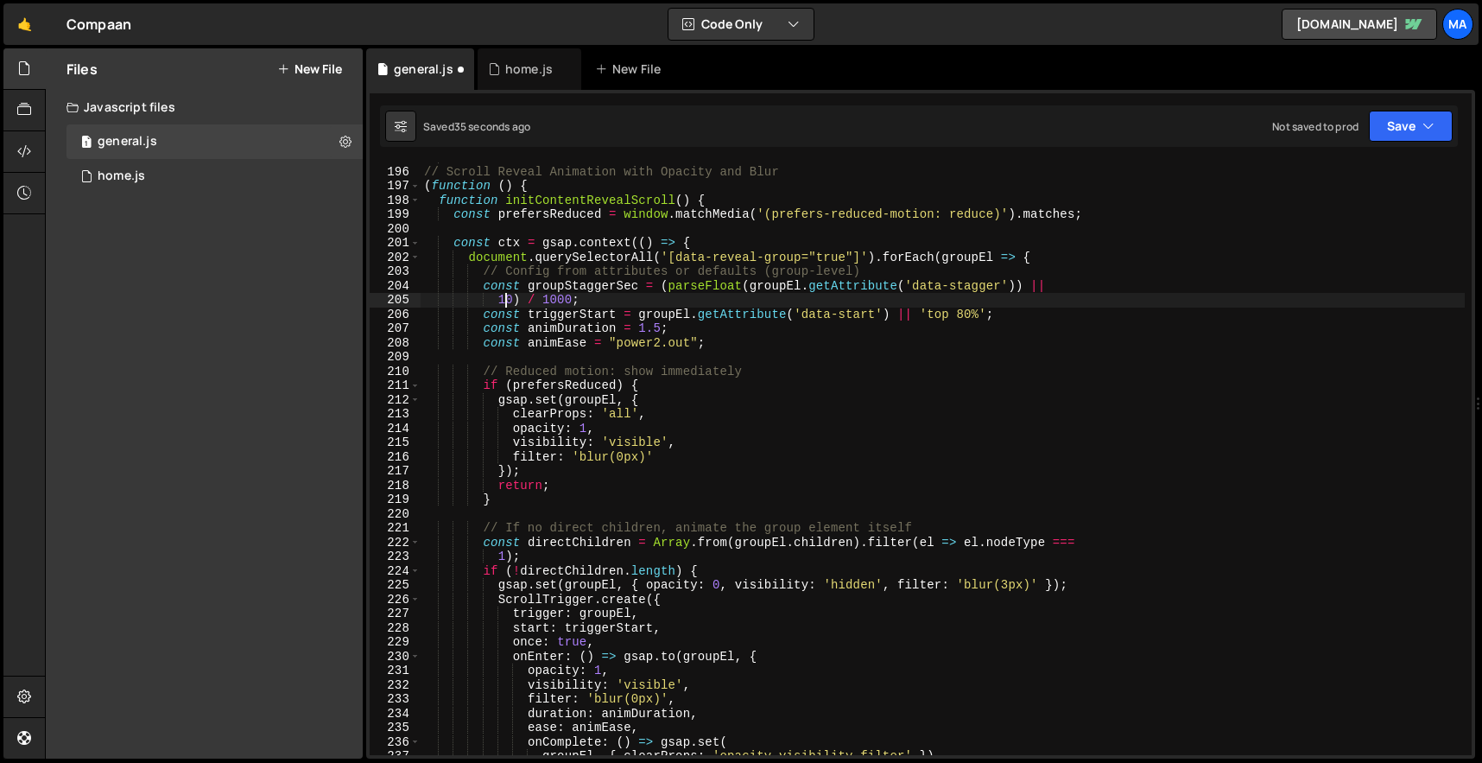
scroll to position [0, 6]
type textarea "150) / 1000;"
